Goal: Task Accomplishment & Management: Manage account settings

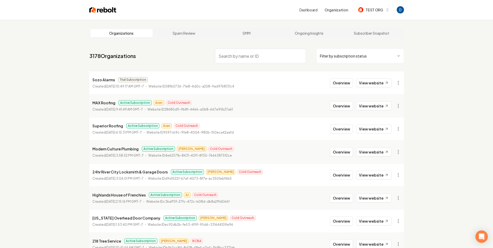
click at [240, 57] on input "search" at bounding box center [260, 56] width 91 height 14
paste input "GB Construction Services"
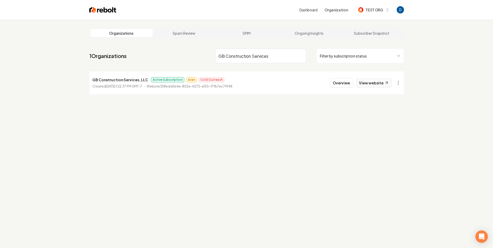
type input "GB Construction Services"
click at [367, 81] on link "View website" at bounding box center [373, 82] width 35 height 9
click at [349, 84] on button "Overview" at bounding box center [341, 82] width 23 height 9
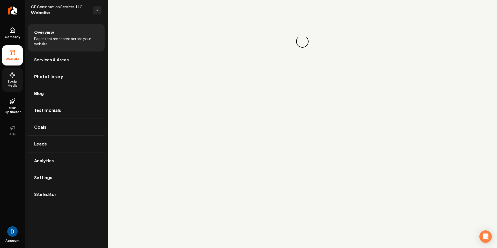
click at [15, 83] on span "Social Media" at bounding box center [12, 83] width 21 height 8
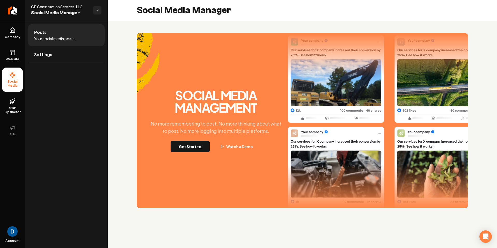
click at [194, 156] on div "Social Media Management No more remembering to post. No more thinking about wha…" at bounding box center [302, 120] width 331 height 175
click at [194, 148] on button "Get Started" at bounding box center [190, 146] width 39 height 11
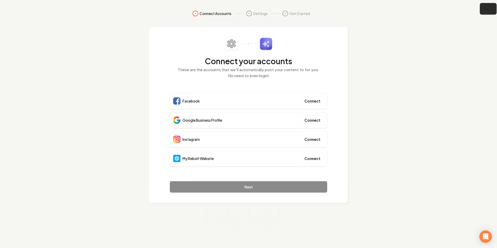
click at [489, 9] on icon "button" at bounding box center [487, 9] width 6 height 6
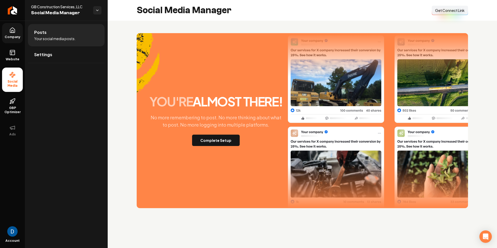
click at [17, 31] on link "Company" at bounding box center [12, 33] width 21 height 20
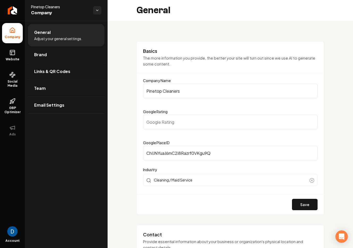
click at [139, 43] on div "Basics The more information you provide, the better your site will turn out sin…" at bounding box center [231, 127] width 188 height 173
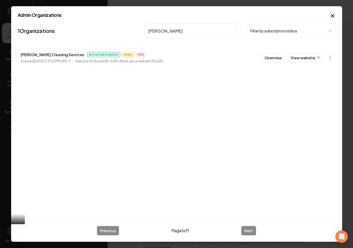
type input "ruder"
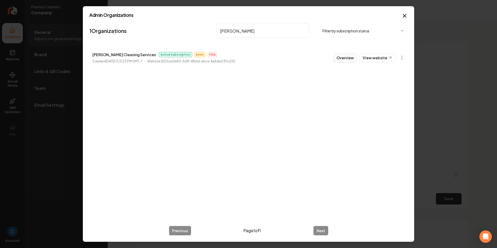
click at [346, 57] on button "Overview" at bounding box center [345, 57] width 23 height 9
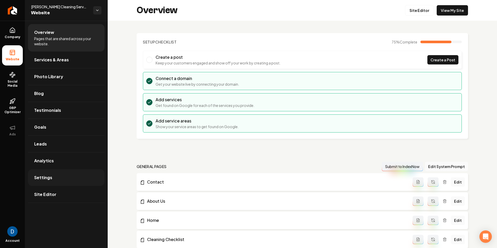
click at [62, 181] on link "Settings" at bounding box center [66, 177] width 77 height 17
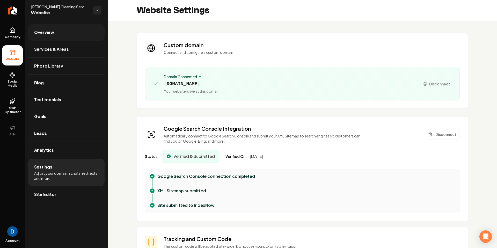
click at [79, 32] on link "Overview" at bounding box center [66, 32] width 77 height 17
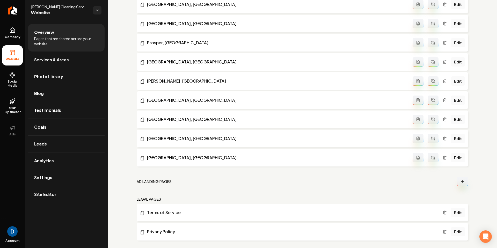
scroll to position [799, 0]
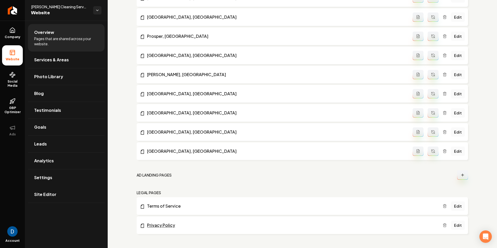
click at [266, 226] on link "Privacy Policy" at bounding box center [291, 225] width 303 height 6
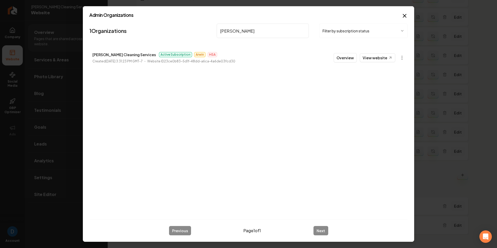
click at [405, 57] on body "Company Website Social Media GBP Optimizer Ads Account Ruder Cleaning Services …" at bounding box center [248, 124] width 497 height 248
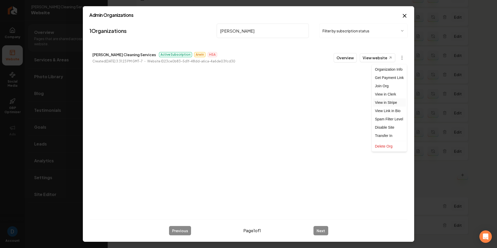
click at [385, 105] on link "View in Stripe" at bounding box center [389, 102] width 33 height 8
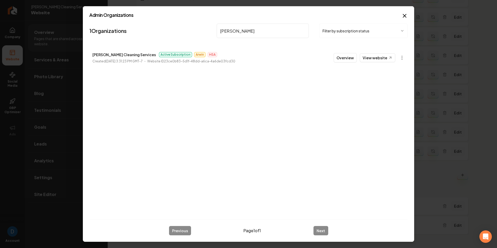
click at [247, 30] on input "ruder" at bounding box center [263, 31] width 92 height 14
click at [130, 56] on p "Topline Construction Firm" at bounding box center [115, 54] width 47 height 6
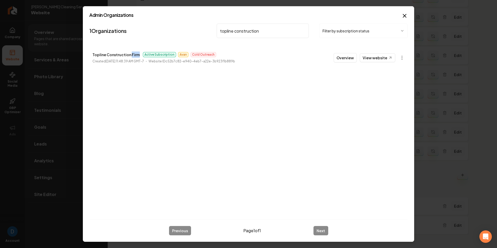
click at [130, 56] on p "Topline Construction Firm" at bounding box center [115, 54] width 47 height 6
copy p "Topline Construction Firm"
click at [248, 28] on input "topline construction" at bounding box center [263, 31] width 92 height 14
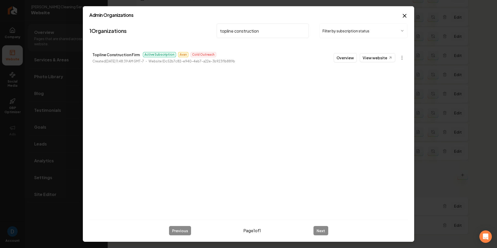
paste input "Ruben Aragon Electrical Services"
type input "Ruben Aragon Electrical Services"
click at [389, 57] on icon at bounding box center [390, 58] width 4 height 4
click at [274, 102] on div "1 Organizations Ruben Aragon Electrical Services Filter by subscription status …" at bounding box center [248, 118] width 318 height 194
click at [402, 15] on icon "button" at bounding box center [404, 16] width 6 height 6
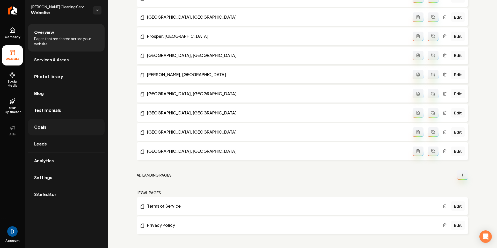
click at [68, 125] on link "Goals" at bounding box center [66, 127] width 77 height 17
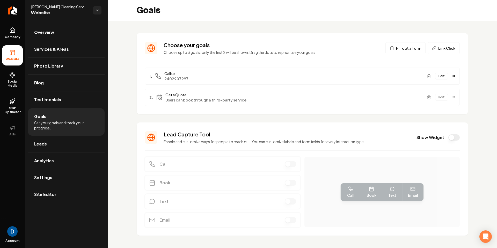
click at [435, 96] on button "Edit" at bounding box center [441, 97] width 13 height 7
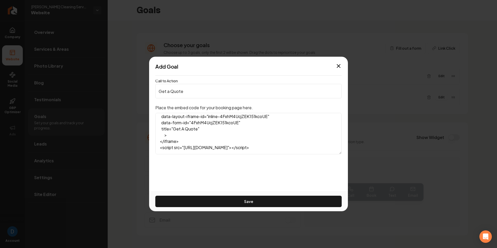
scroll to position [85, 0]
click at [304, 151] on textarea "<iframe src="https://link.cleanworks.co/widget/form/4FxhM4UcjZEK151kcoUE" style…" at bounding box center [248, 133] width 186 height 41
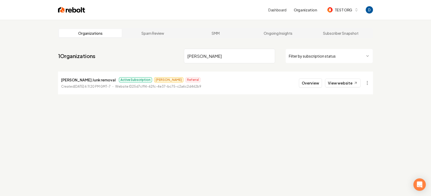
type input "[PERSON_NAME]"
click at [83, 78] on p "[PERSON_NAME] Junk removal" at bounding box center [88, 80] width 55 height 6
copy p "[PERSON_NAME] Junk removal"
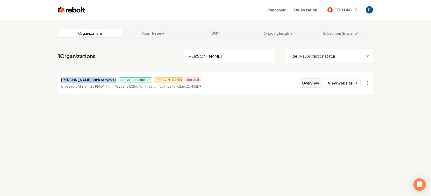
click at [312, 83] on button "Overview" at bounding box center [310, 82] width 23 height 9
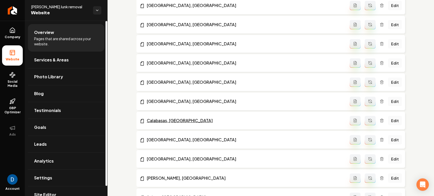
scroll to position [752, 0]
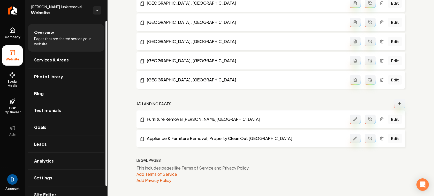
click at [64, 7] on span "[PERSON_NAME] Junk removal" at bounding box center [60, 6] width 58 height 5
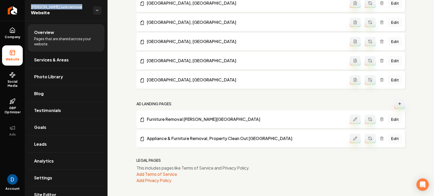
click at [64, 7] on span "[PERSON_NAME] Junk removal" at bounding box center [60, 6] width 58 height 5
copy span "Alvarado's Junk removal"
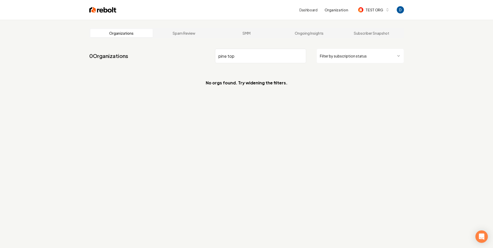
type input "pine top"
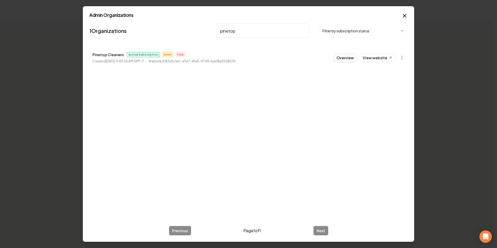
type input "pinetop"
click at [354, 57] on button "Overview" at bounding box center [345, 57] width 23 height 9
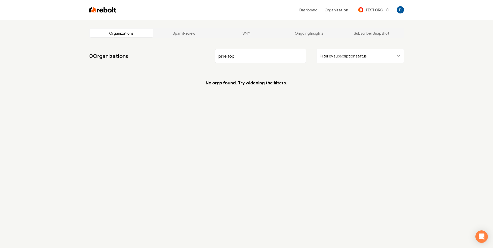
click at [215, 25] on main "Organizations Spam Review SMM Ongoing Insights Subscriber Snapshot 0 Organizati…" at bounding box center [246, 61] width 331 height 83
click at [236, 60] on input "pine top" at bounding box center [260, 56] width 91 height 14
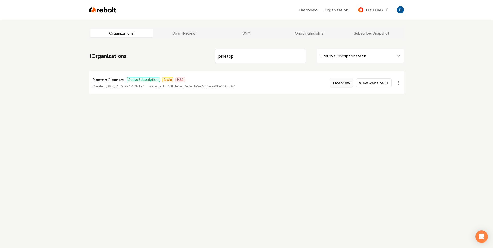
type input "pinetop"
click at [351, 82] on button "Overview" at bounding box center [341, 82] width 23 height 9
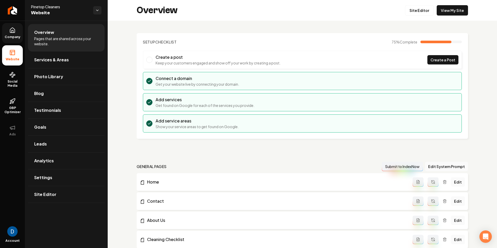
click at [2, 26] on link "Company" at bounding box center [12, 33] width 21 height 20
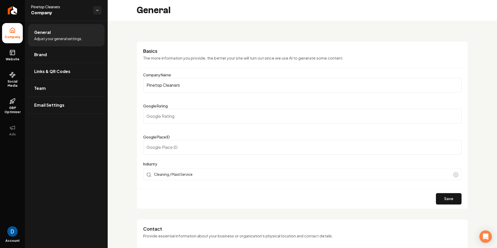
click at [163, 149] on input "Google Place ID" at bounding box center [302, 147] width 318 height 14
paste input "ChIJNYuaJ6mC2I8Razrf0VKgu9Q"
type input "ChIJNYuaJ6mC2I8Razrf0VKgu9Q"
click at [453, 199] on button "Save" at bounding box center [449, 198] width 26 height 11
type input "0"
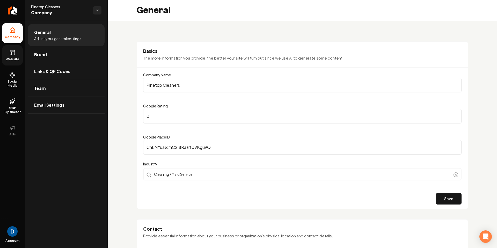
click at [22, 48] on link "Website" at bounding box center [12, 55] width 21 height 20
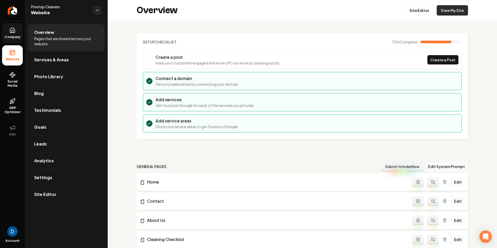
click at [456, 11] on link "View My Site" at bounding box center [452, 10] width 31 height 10
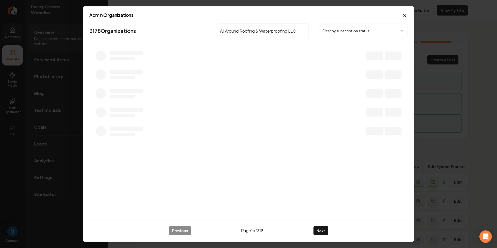
click at [255, 31] on input "All Around Roofing & Waterproofing LLC" at bounding box center [263, 31] width 92 height 14
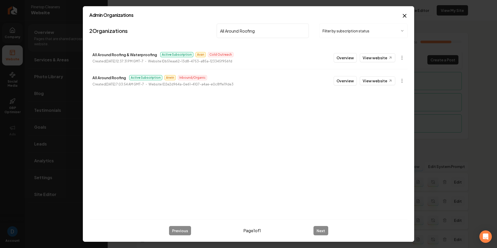
type input "All Around Roofing"
click at [136, 56] on p "All Around Roofing & Waterproofing" at bounding box center [124, 54] width 65 height 6
copy p "All Around Roofing & Waterproofing"
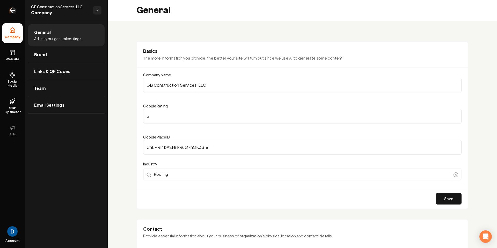
click at [13, 8] on icon "Return to dashboard" at bounding box center [12, 10] width 8 height 8
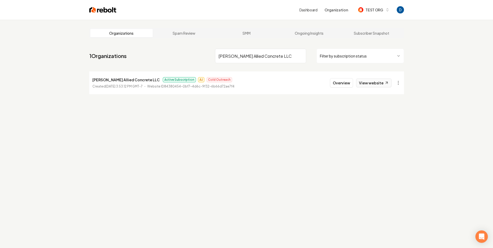
type input "[PERSON_NAME] Allied Concrete LLC"
click at [370, 81] on link "View website" at bounding box center [373, 82] width 35 height 9
click at [348, 78] on button "Overview" at bounding box center [341, 82] width 23 height 9
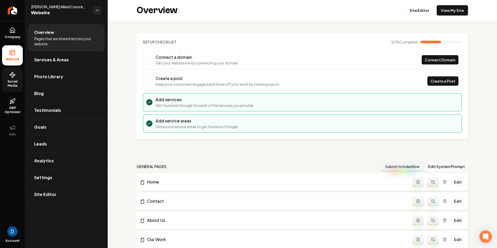
click at [15, 80] on span "Social Media" at bounding box center [12, 83] width 21 height 8
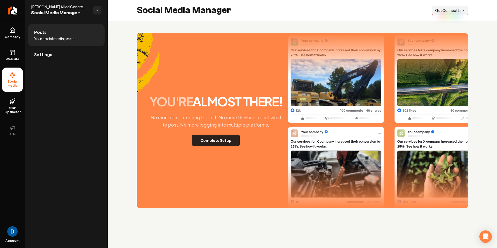
click at [220, 141] on button "Complete Setup" at bounding box center [216, 140] width 48 height 11
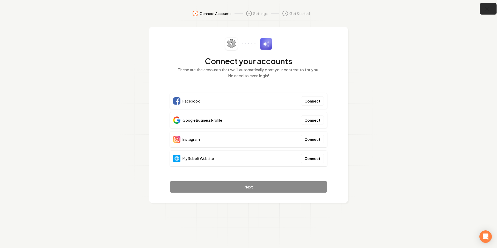
click at [484, 10] on icon "button" at bounding box center [487, 9] width 6 height 6
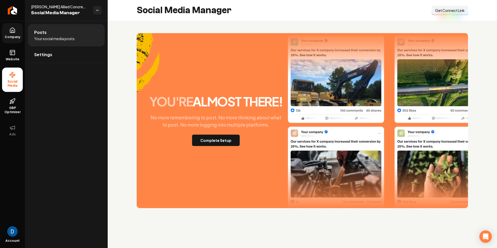
click at [17, 28] on link "Company" at bounding box center [12, 33] width 21 height 20
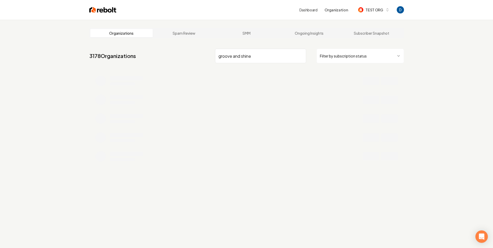
click at [237, 57] on input "groove and shine" at bounding box center [260, 56] width 91 height 14
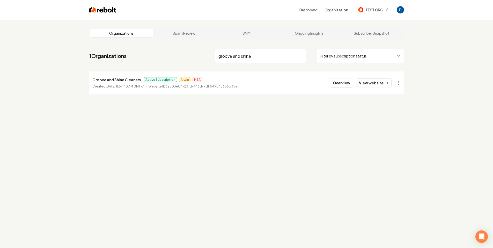
type input "groove and shine"
click at [134, 78] on p "Groove and Shine Cleaners" at bounding box center [116, 80] width 48 height 6
copy p "Groove and Shine Cleaners"
